Goal: Find contact information: Obtain details needed to contact an individual or organization

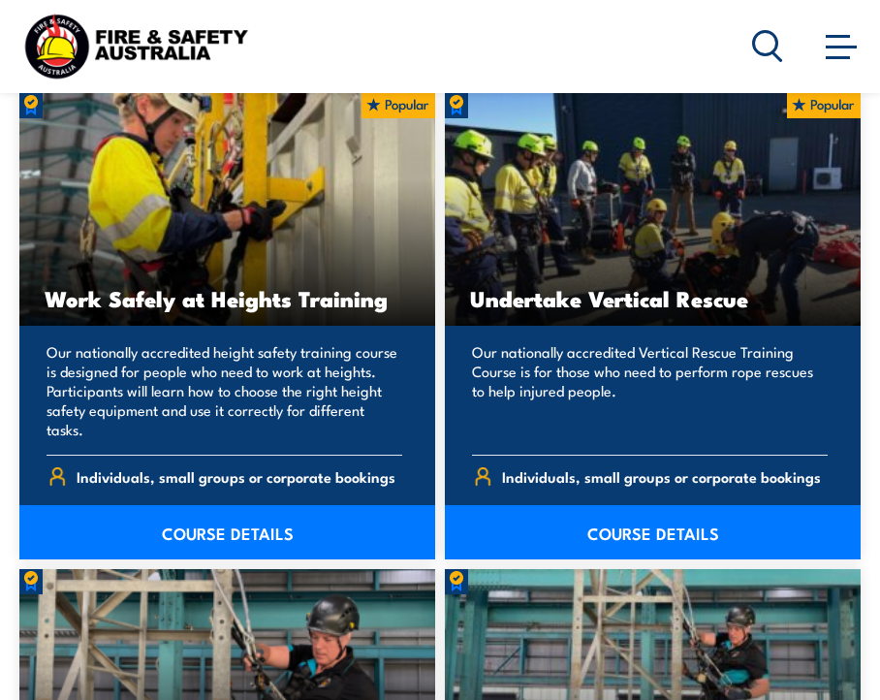
scroll to position [1965, 0]
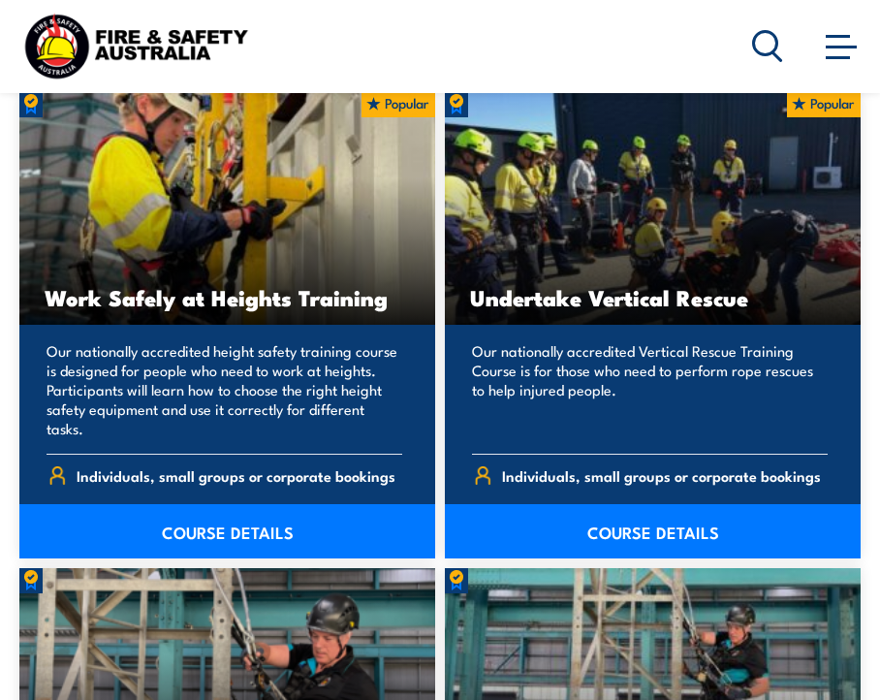
click at [616, 521] on link "COURSE DETAILS" at bounding box center [653, 531] width 416 height 54
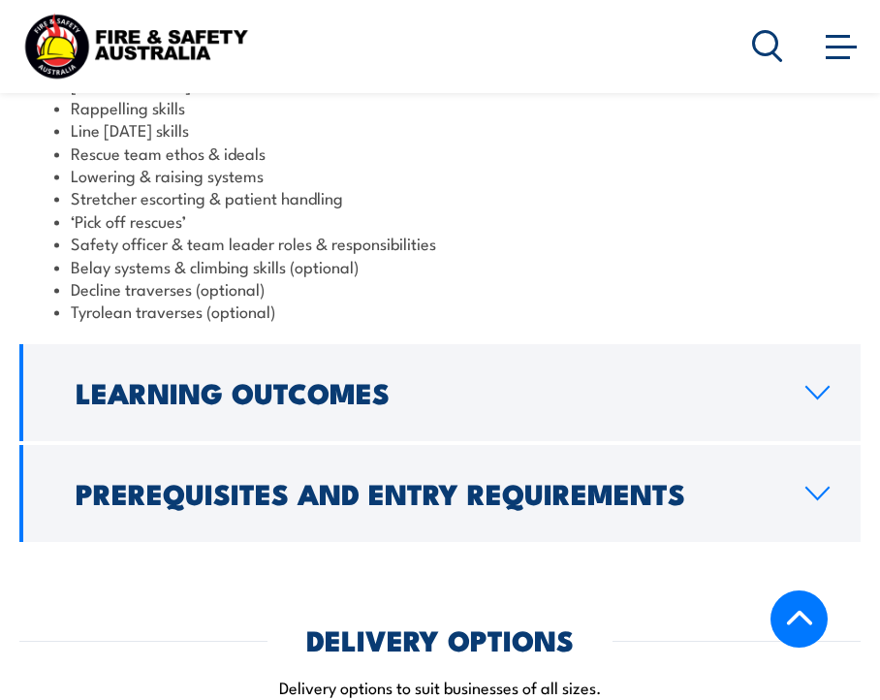
scroll to position [2202, 0]
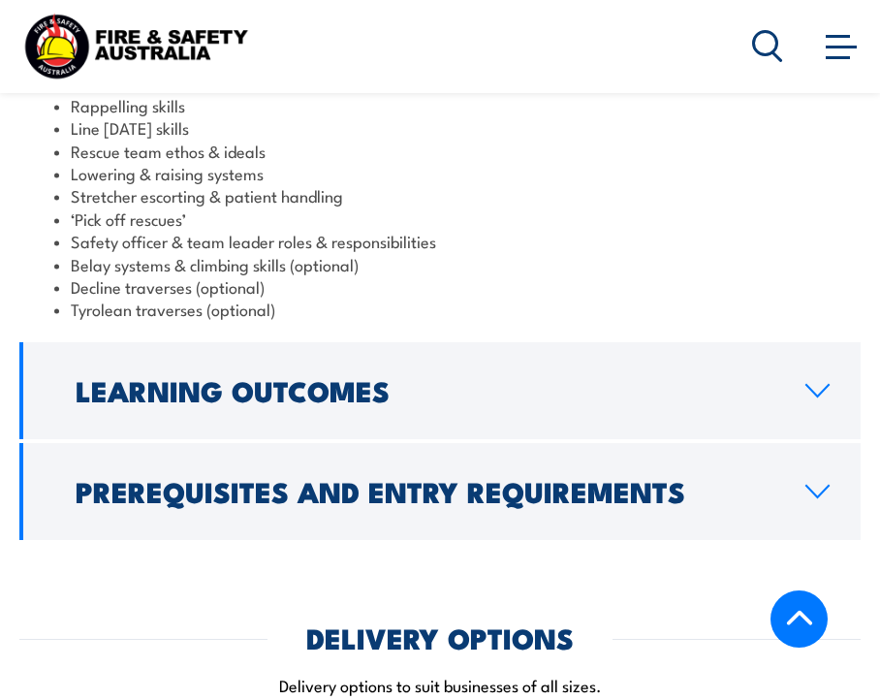
click at [357, 478] on h2 "Prerequisites and Entry Requirements" at bounding box center [425, 490] width 699 height 25
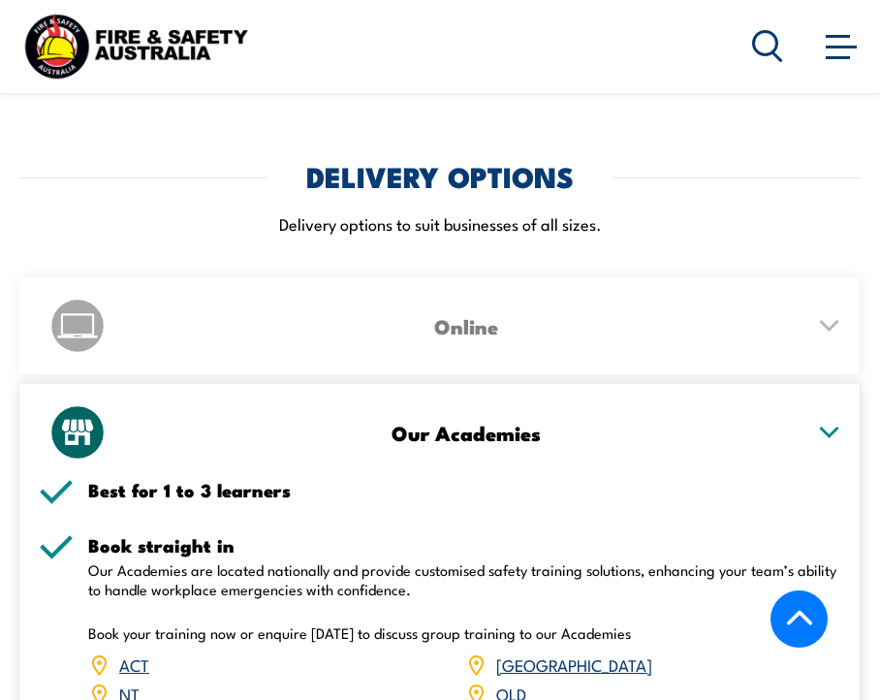
scroll to position [2688, 0]
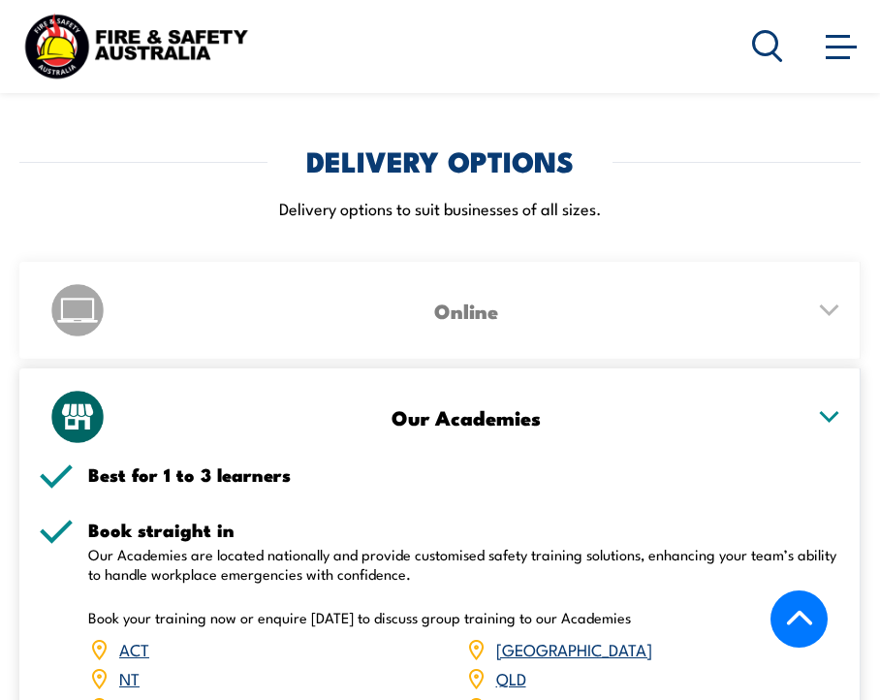
click at [506, 666] on link "QLD" at bounding box center [511, 677] width 30 height 23
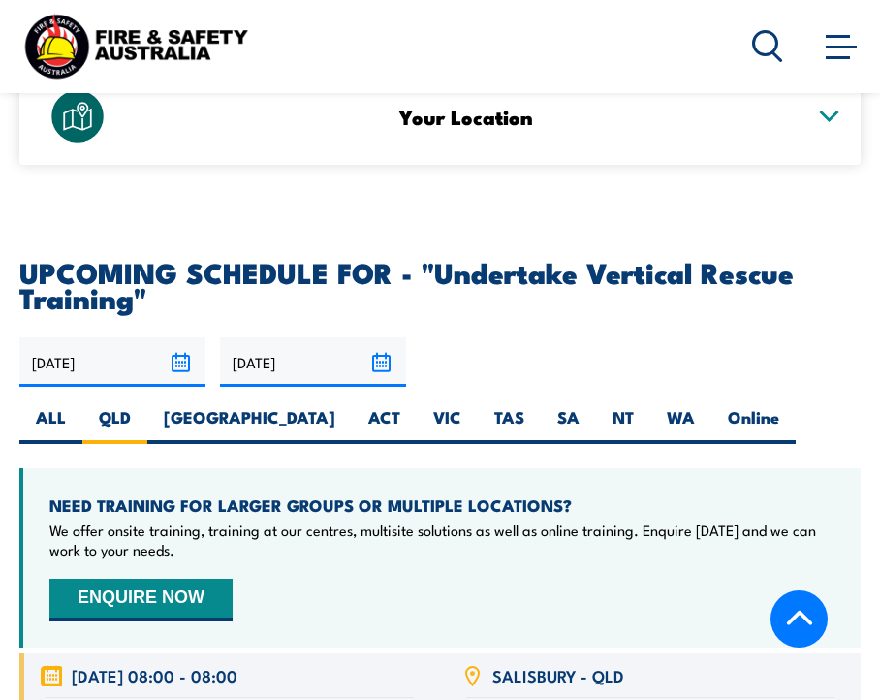
scroll to position [3653, 0]
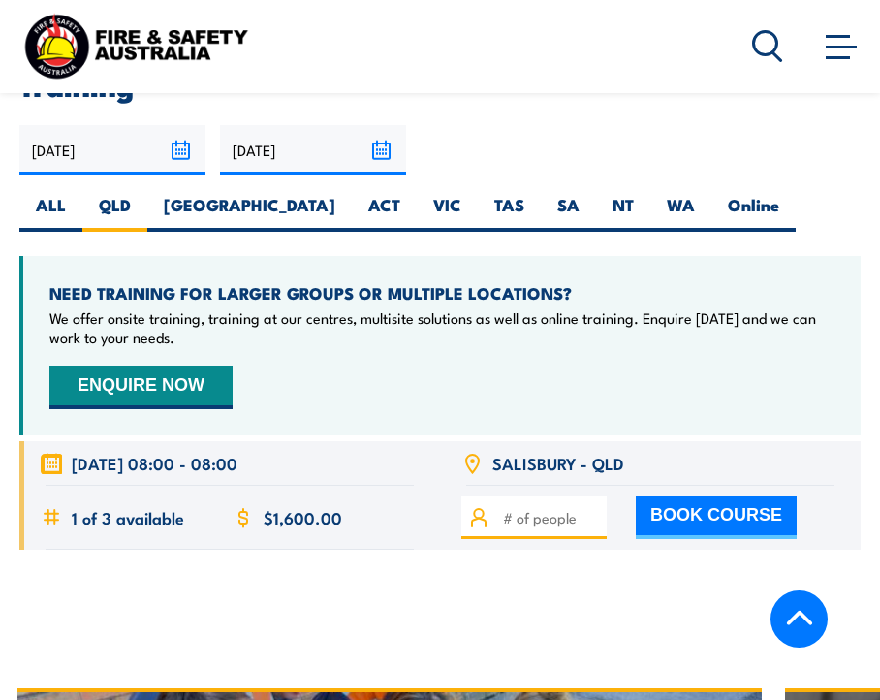
click at [469, 454] on icon at bounding box center [472, 462] width 13 height 17
click at [471, 459] on icon at bounding box center [472, 460] width 3 height 3
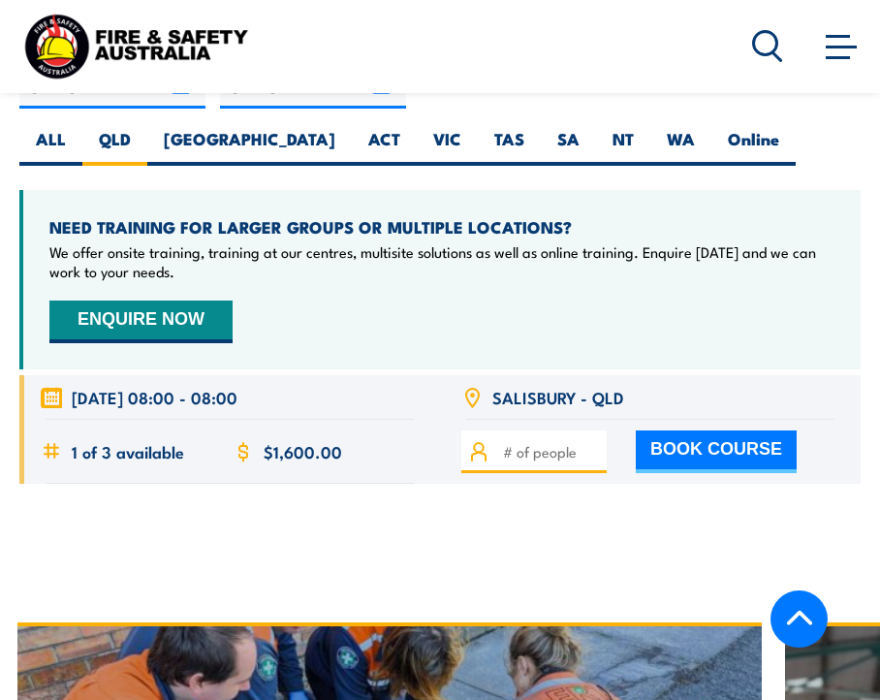
scroll to position [3718, 0]
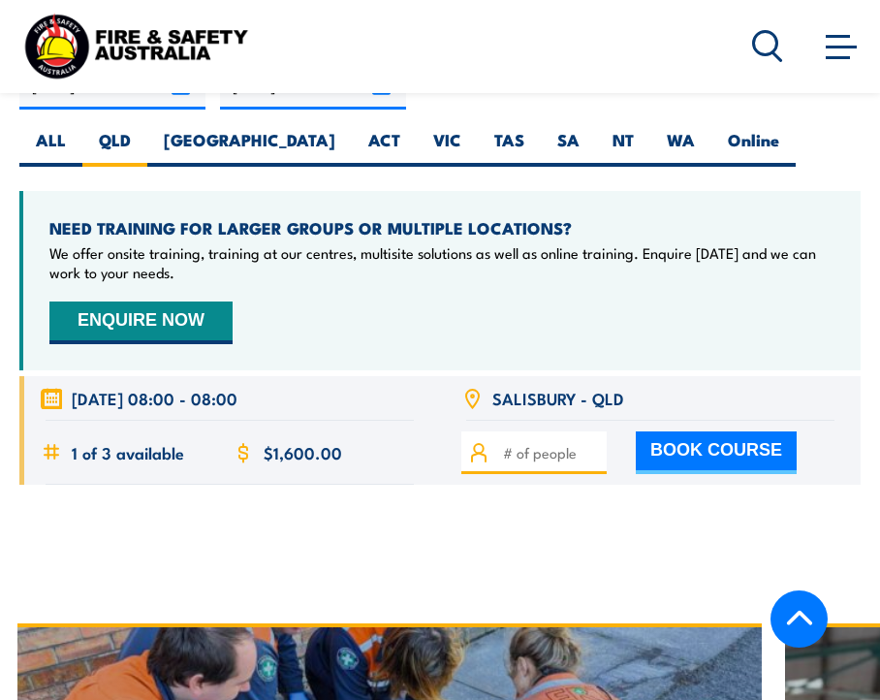
click at [687, 431] on button "BOOK COURSE" at bounding box center [716, 452] width 161 height 43
type input "1"
click at [589, 442] on input "1" at bounding box center [551, 452] width 97 height 21
click at [653, 431] on button "BOOK COURSE" at bounding box center [716, 452] width 161 height 43
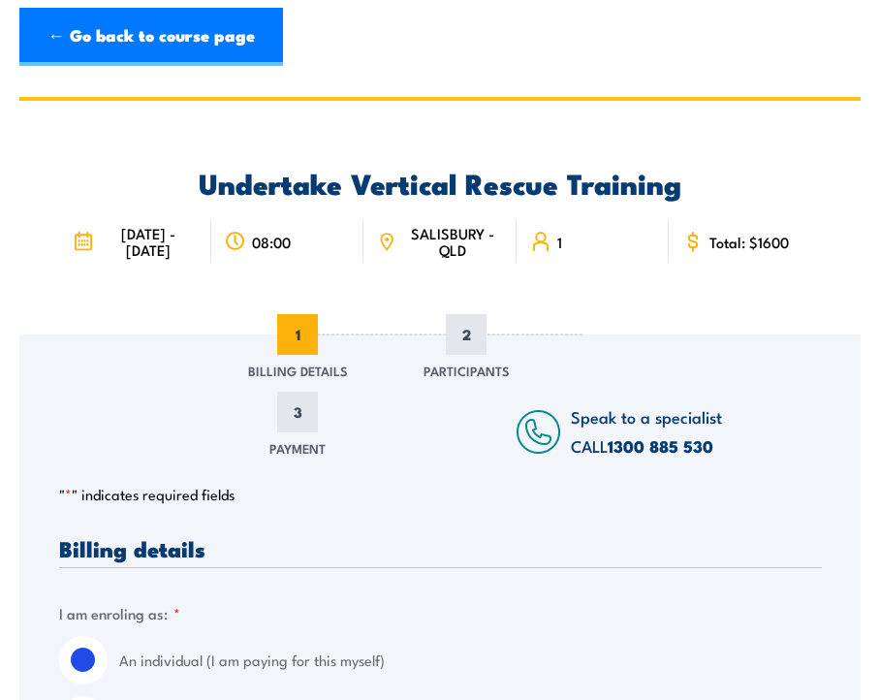
click at [459, 352] on span "2" at bounding box center [466, 334] width 41 height 41
drag, startPoint x: 459, startPoint y: 335, endPoint x: 265, endPoint y: 311, distance: 196.3
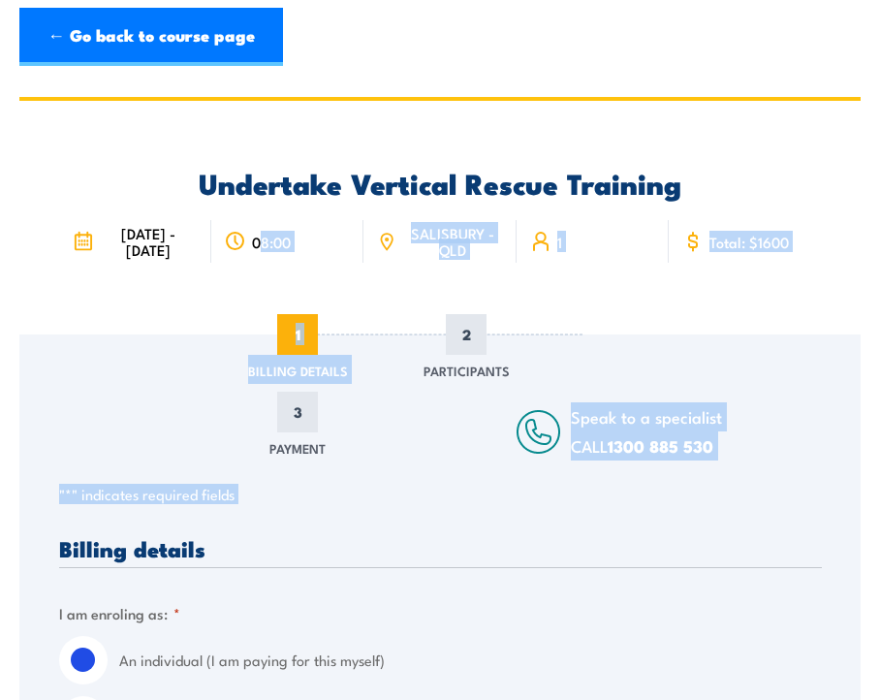
click at [413, 237] on span "SALISBURY - QLD" at bounding box center [452, 241] width 101 height 33
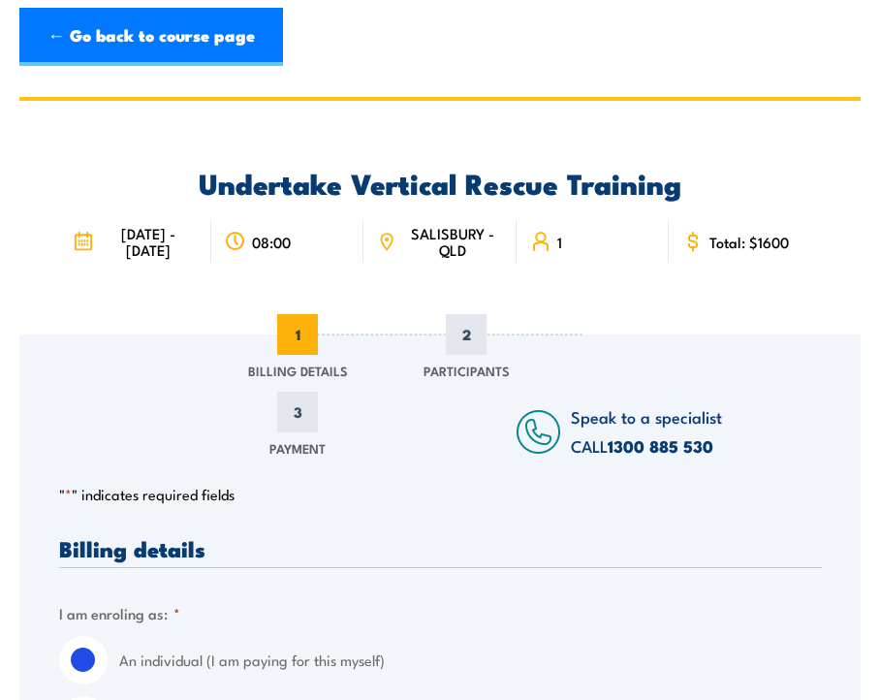
click at [453, 240] on span "SALISBURY - QLD" at bounding box center [452, 241] width 101 height 33
click at [387, 241] on icon at bounding box center [386, 241] width 18 height 21
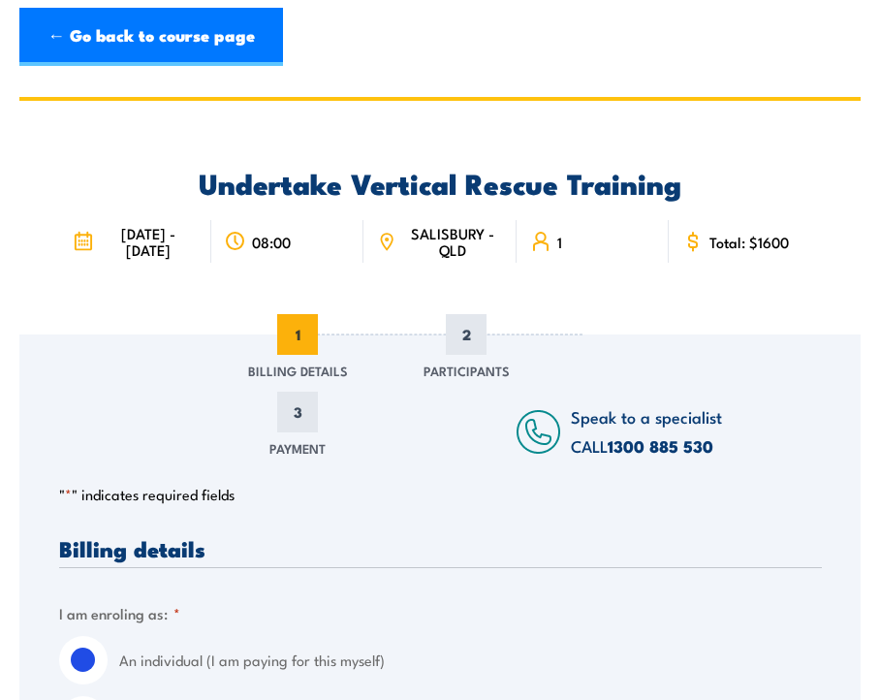
click at [387, 241] on icon at bounding box center [386, 241] width 18 height 21
click at [186, 47] on link "← Go back to course page" at bounding box center [151, 37] width 264 height 58
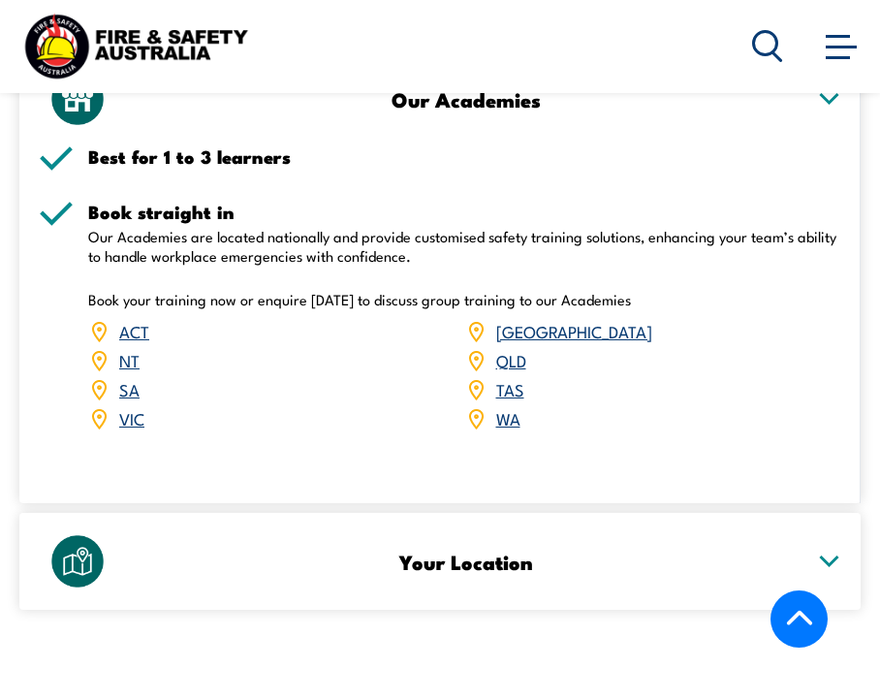
scroll to position [2995, 0]
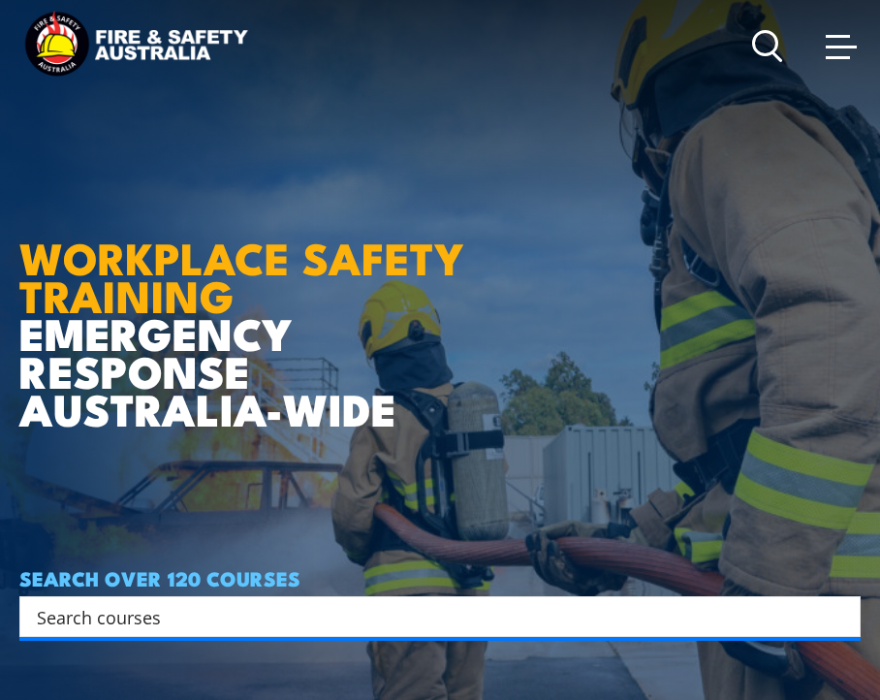
click at [828, 57] on span at bounding box center [838, 57] width 24 height 3
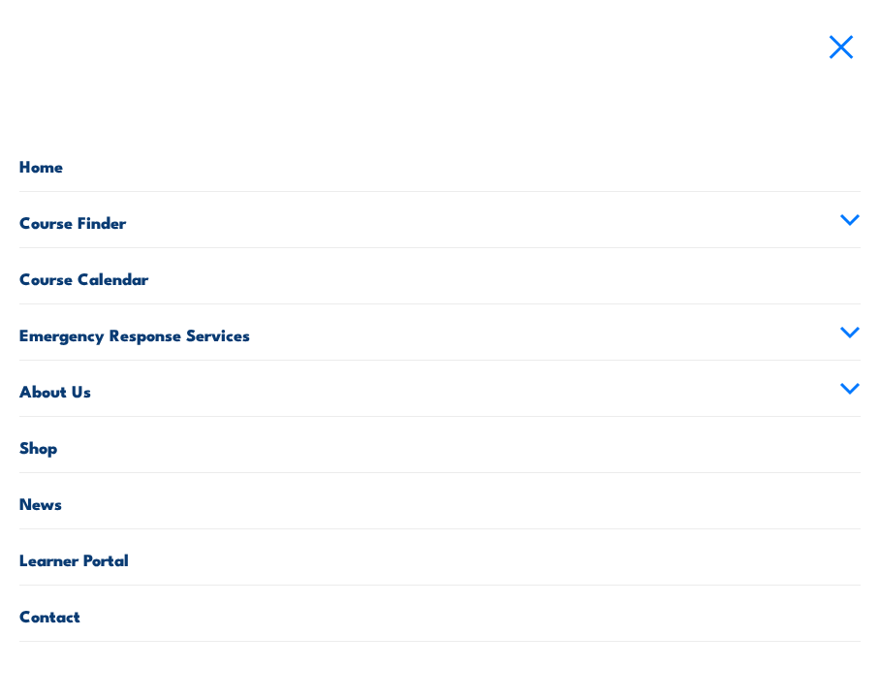
click at [54, 612] on link "Contact" at bounding box center [439, 612] width 841 height 55
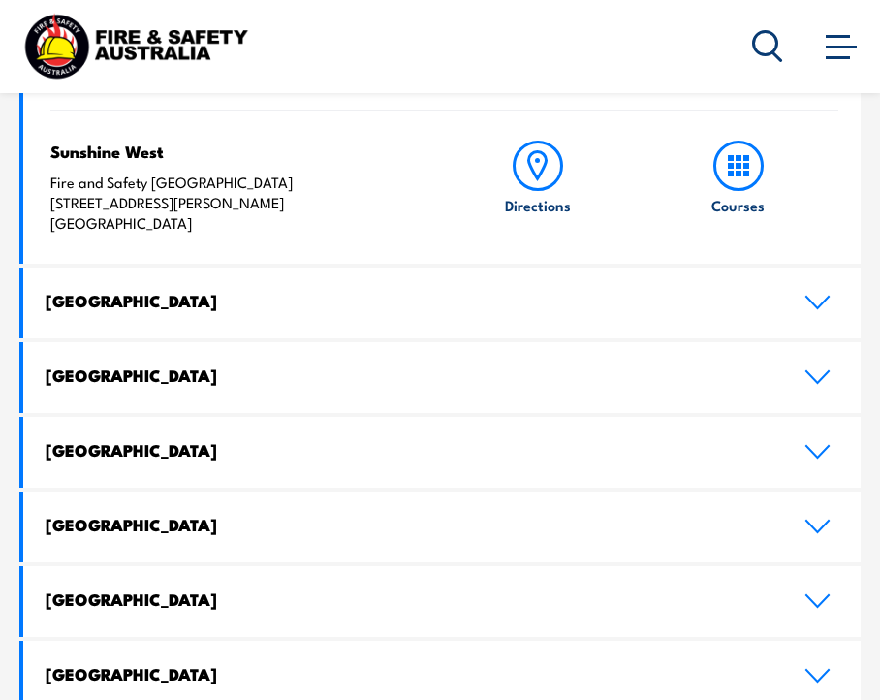
scroll to position [828, 0]
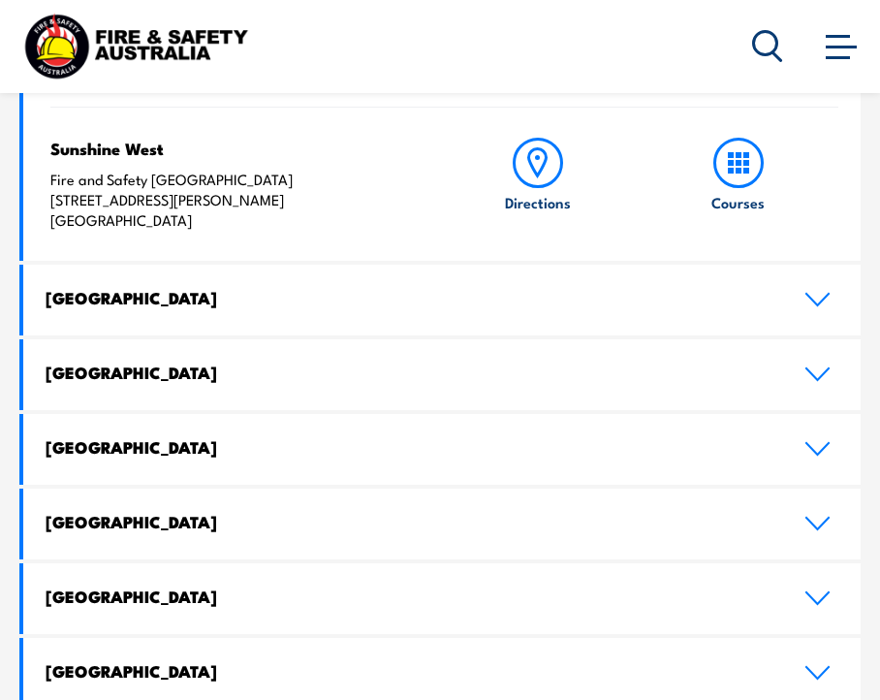
click at [164, 377] on h4 "Queensland" at bounding box center [410, 371] width 729 height 21
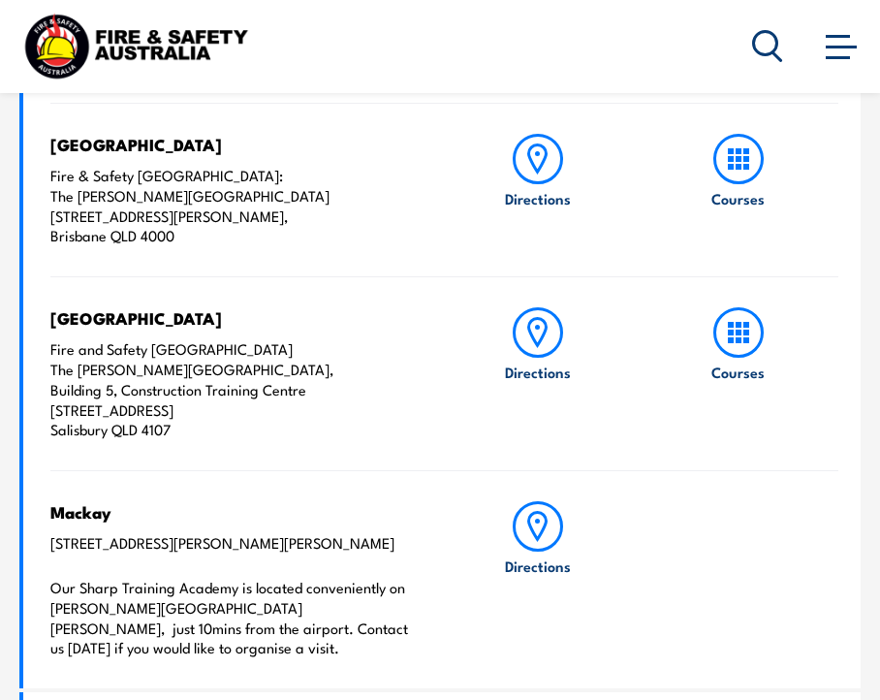
click at [216, 412] on p "Fire and Safety Australia The Bob Marshman Building, Building 5, Construction T…" at bounding box center [232, 389] width 365 height 101
drag, startPoint x: 216, startPoint y: 412, endPoint x: 49, endPoint y: 412, distance: 166.7
click at [49, 412] on div "Brisbane City Fire & Safety Australia: The George Williams Hotel 317-325 George…" at bounding box center [441, 395] width 837 height 585
copy p "460-492 Beaudesert Road"
click at [541, 165] on icon at bounding box center [537, 158] width 17 height 27
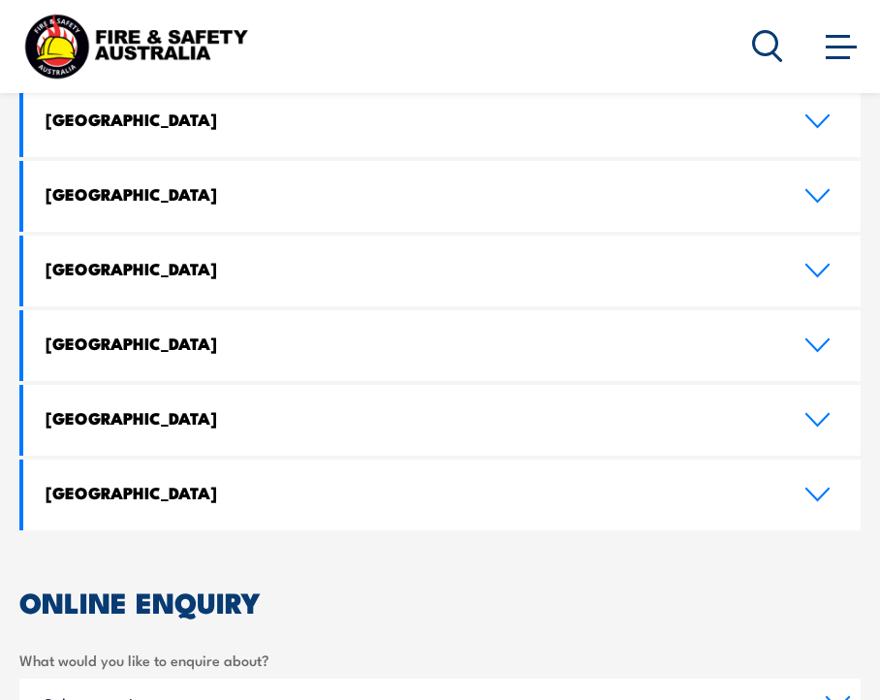
click at [108, 133] on link "[GEOGRAPHIC_DATA]" at bounding box center [441, 121] width 837 height 71
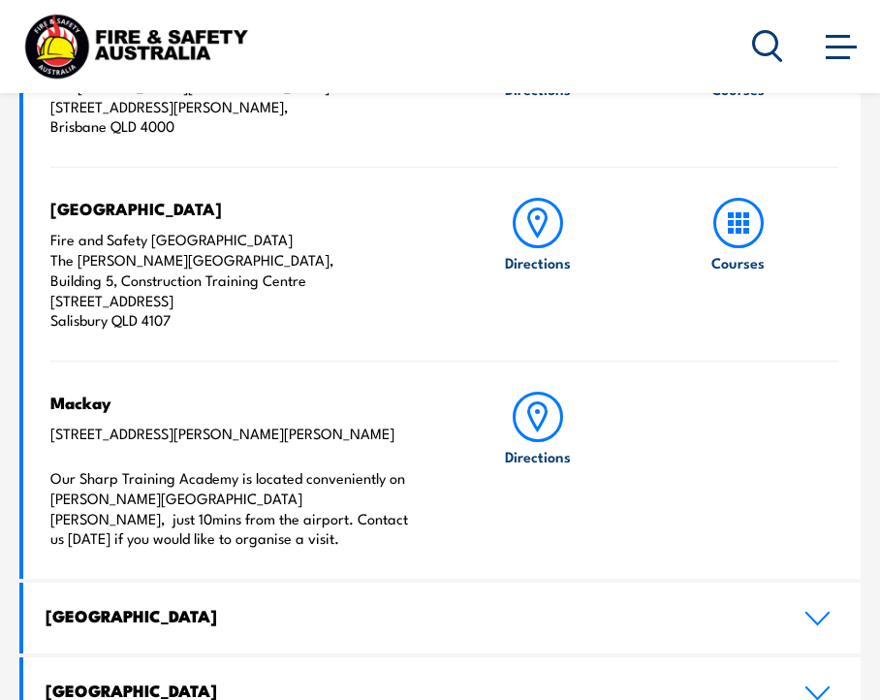
scroll to position [922, 0]
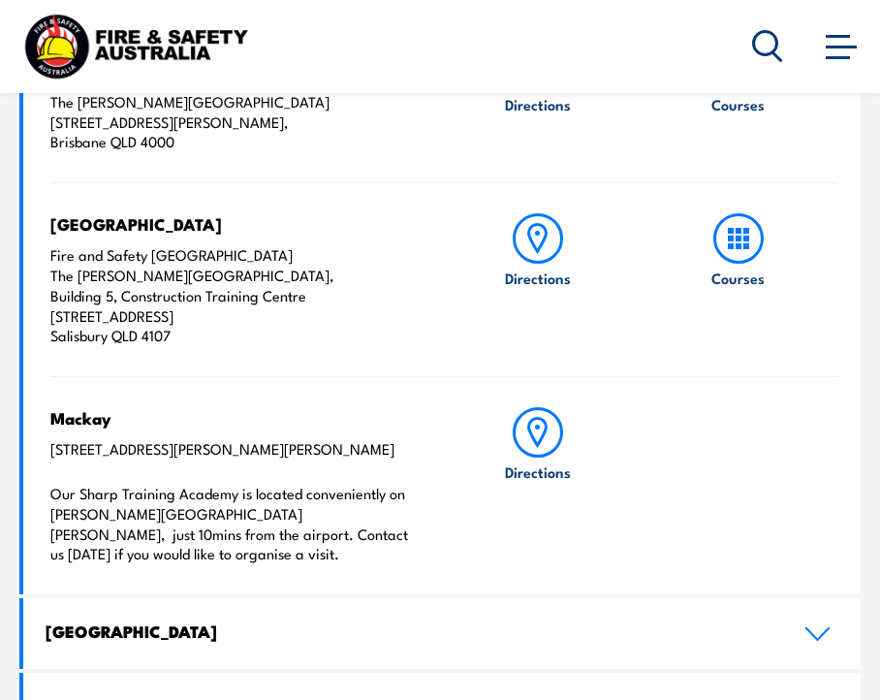
click at [128, 304] on p "Fire and Safety [GEOGRAPHIC_DATA] The [PERSON_NAME][GEOGRAPHIC_DATA], Building …" at bounding box center [232, 295] width 365 height 101
click at [362, 299] on p "Fire and Safety [GEOGRAPHIC_DATA] The [PERSON_NAME][GEOGRAPHIC_DATA], Building …" at bounding box center [232, 295] width 365 height 101
click at [543, 252] on icon at bounding box center [538, 238] width 50 height 50
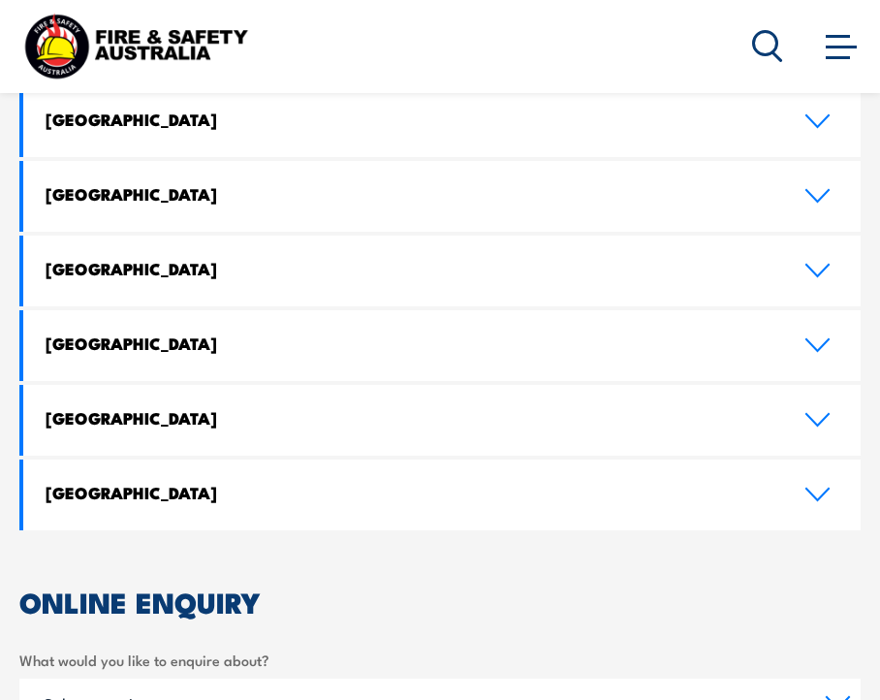
click at [110, 154] on link "[GEOGRAPHIC_DATA]" at bounding box center [441, 121] width 837 height 71
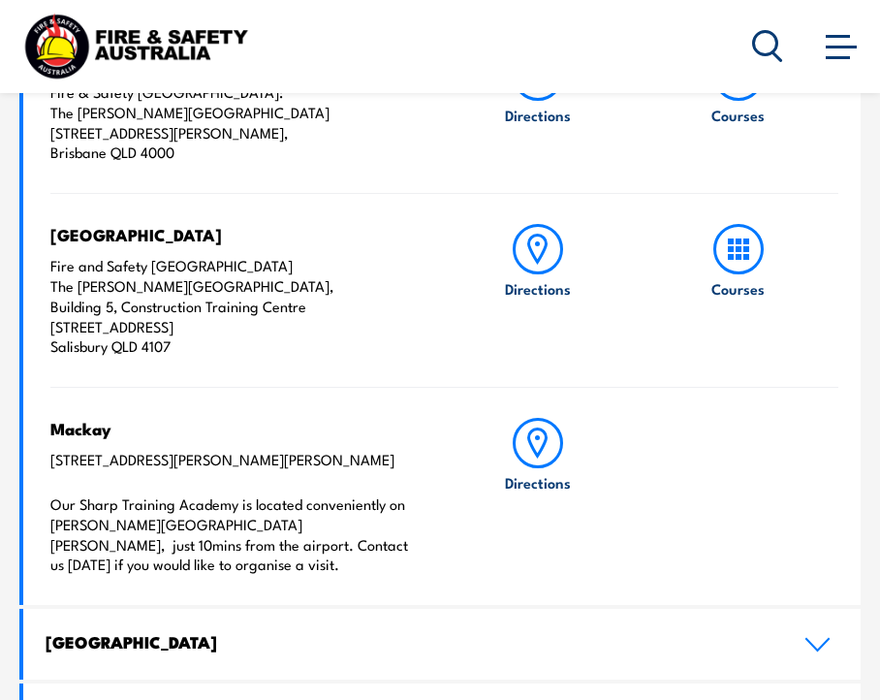
scroll to position [911, 0]
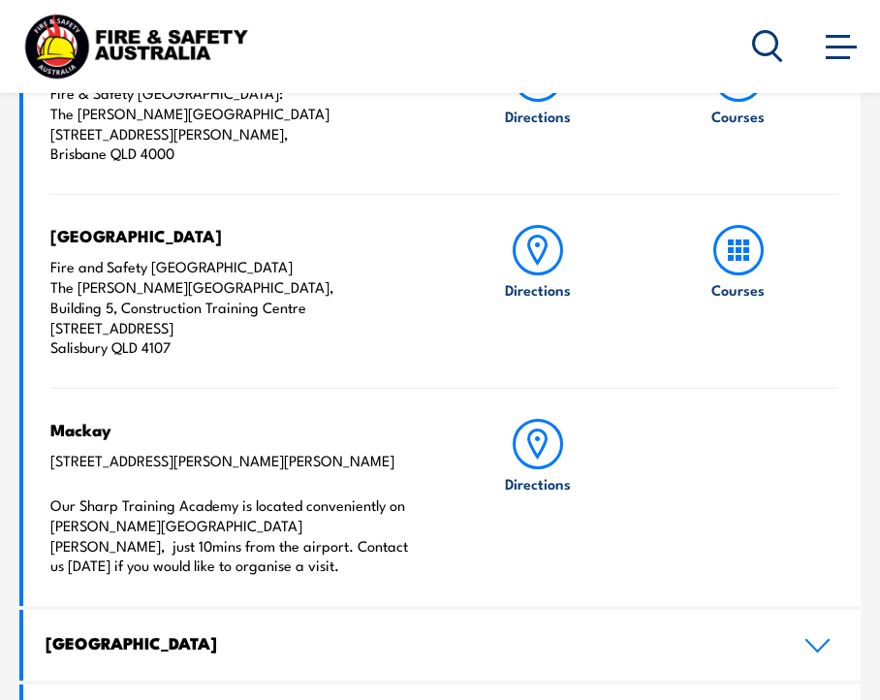
click at [545, 256] on icon at bounding box center [538, 250] width 50 height 50
